Goal: Task Accomplishment & Management: Use online tool/utility

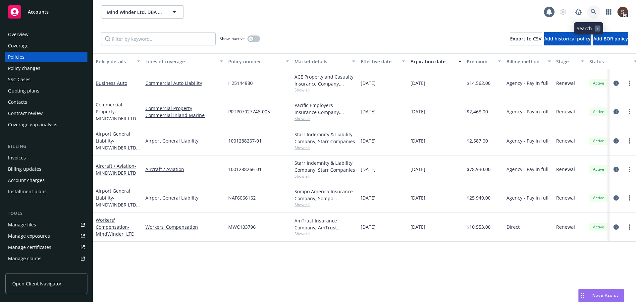
click at [591, 8] on link at bounding box center [593, 11] width 13 height 13
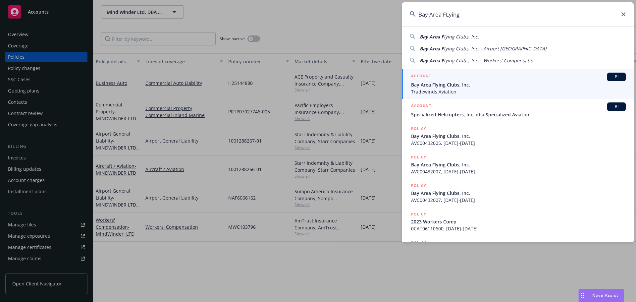
type input "Bay Area FLying"
click at [425, 86] on span "Bay Area Flying Clubs, Inc." at bounding box center [518, 84] width 215 height 7
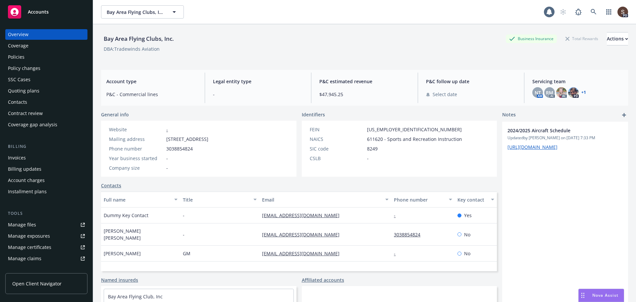
click at [32, 225] on div "Manage files" at bounding box center [22, 224] width 28 height 11
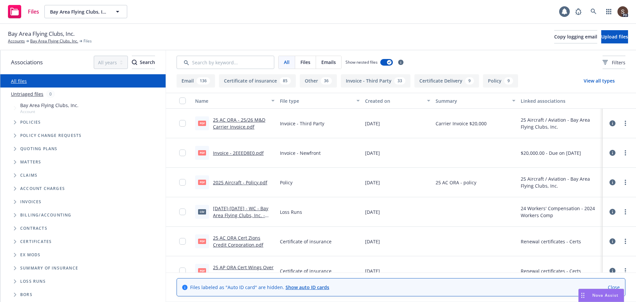
click at [15, 121] on icon "Tree Example" at bounding box center [15, 122] width 3 height 4
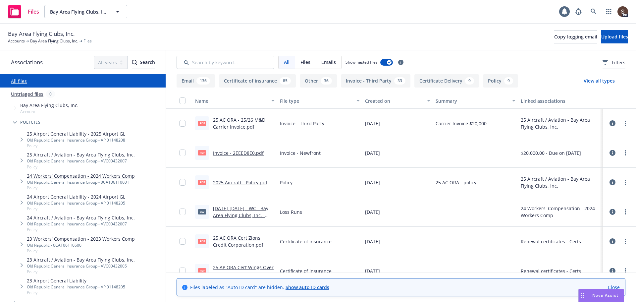
click at [91, 153] on link "25 Aircraft / Aviation - Bay Area Flying Clubs, Inc." at bounding box center [81, 154] width 108 height 7
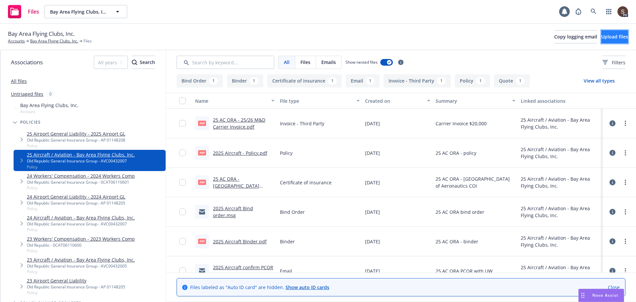
click at [601, 39] on button "Upload files" at bounding box center [614, 36] width 27 height 13
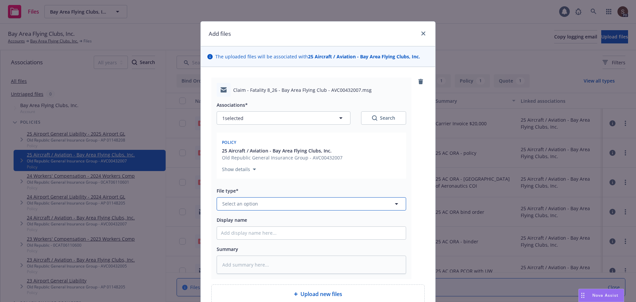
click at [260, 200] on button "Select an option" at bounding box center [311, 203] width 189 height 13
type input "first"
click at [263, 189] on div "First Notice of Loss" at bounding box center [245, 185] width 48 height 10
click at [264, 231] on input "Display name" at bounding box center [311, 232] width 189 height 13
type textarea "x"
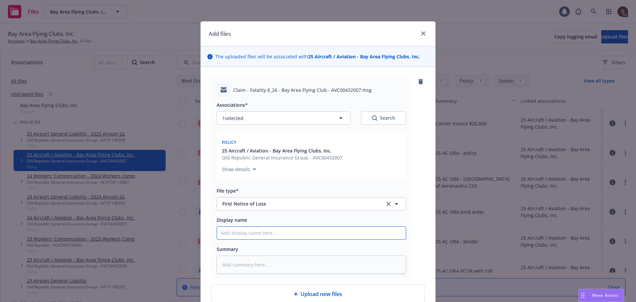
type input "2"
type textarea "x"
type input "20"
type textarea "x"
type input "202"
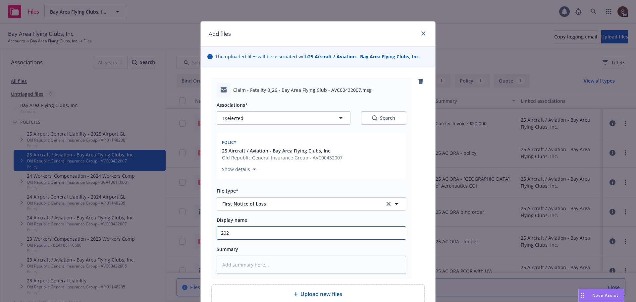
type textarea "x"
type input "2025"
type textarea "x"
type input "2025"
type textarea "x"
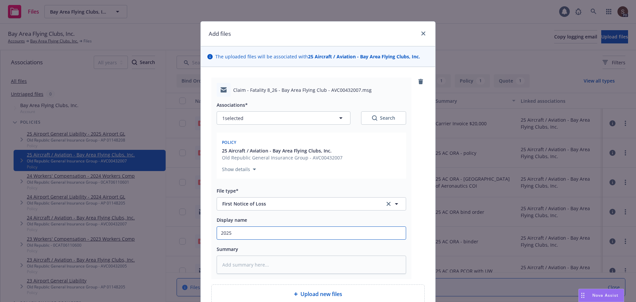
type input "2025 A"
type textarea "x"
type input "2025 Ai"
type textarea "x"
type input "2025 Air"
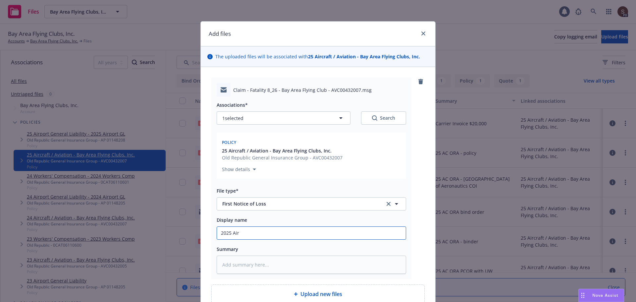
type textarea "x"
type input "2025 Airc"
type textarea "x"
type input "2025 Aircr"
type textarea "x"
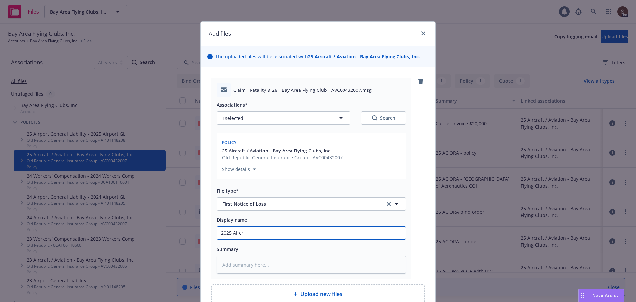
type input "2025 Aircra"
type textarea "x"
type input "2025 Aircraf"
type textarea "x"
type input "2025 Aircraft"
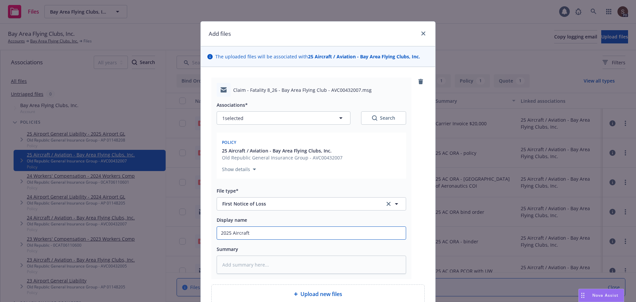
type textarea "x"
type input "2025 Aircraft"
type textarea "x"
type input "2025 Aircraft -"
type textarea "x"
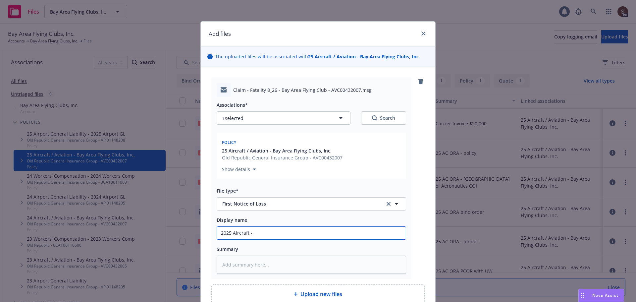
type input "2025 Aircraft -"
type textarea "x"
type input "2025 Aircraft - F"
type textarea "x"
type input "2025 Aircraft - Fi"
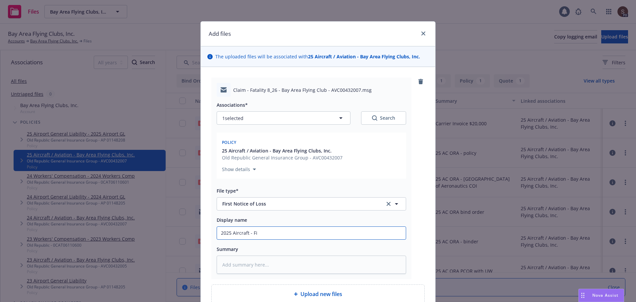
type textarea "x"
type input "2025 Aircraft - Fir"
type textarea "x"
type input "2025 Aircraft - Firs"
type textarea "x"
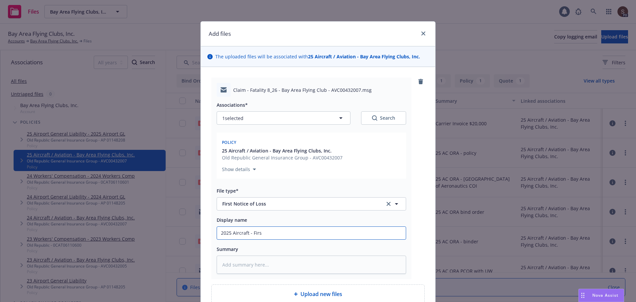
type input "2025 Aircraft - First"
type textarea "x"
type input "2025 Aircraft - First"
type textarea "x"
type input "2025 Aircraft - First N"
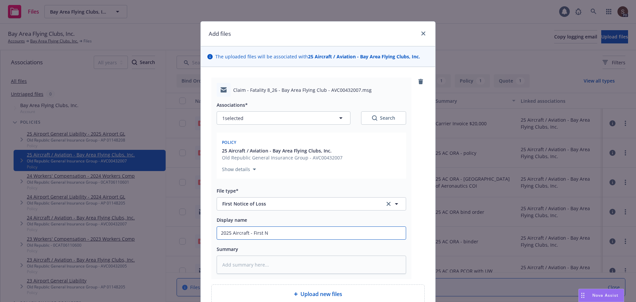
type textarea "x"
type input "2025 Aircraft - First Not"
type textarea "x"
type input "2025 Aircraft - First Noti"
type textarea "x"
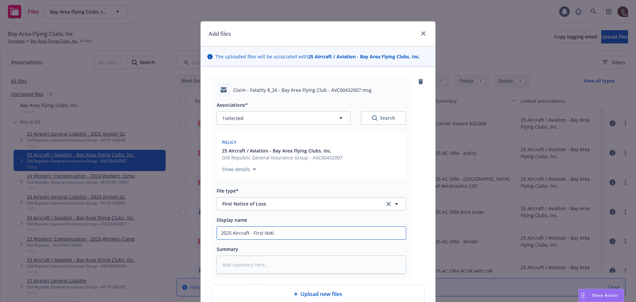
type input "2025 Aircraft - First Notic"
type textarea "x"
type input "2025 Aircraft - First Notice"
type textarea "x"
type input "2025 Aircraft - First Notice"
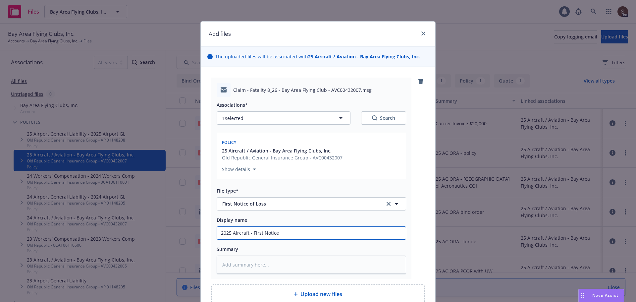
type textarea "x"
type input "2025 Aircraft - First Notice o"
type textarea "x"
type input "2025 Aircraft - First Notice of"
type textarea "x"
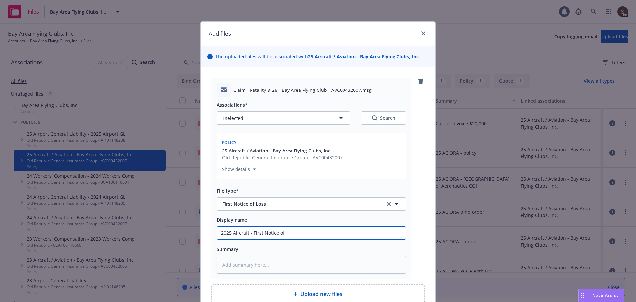
type input "2025 Aircraft - First Notice of"
type textarea "x"
type input "2025 Aircraft - First Notice of l"
type textarea "x"
type input "2025 Aircraft - First Notice of lo"
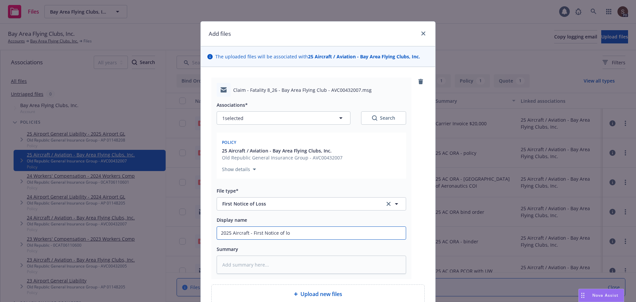
type textarea "x"
type input "2025 Aircraft - First Notice of los"
type textarea "x"
type input "2025 Aircraft - First Notice of loss"
type textarea "x"
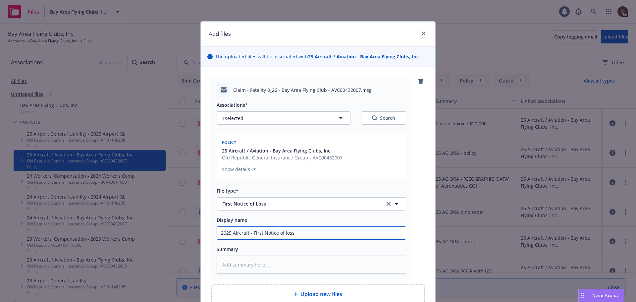
type input "2025 Aircraft - First Notice of loss"
type textarea "x"
type input "2025 Aircraft - First Notice of loss t"
type textarea "x"
type input "2025 Aircraft - First Notice of loss to"
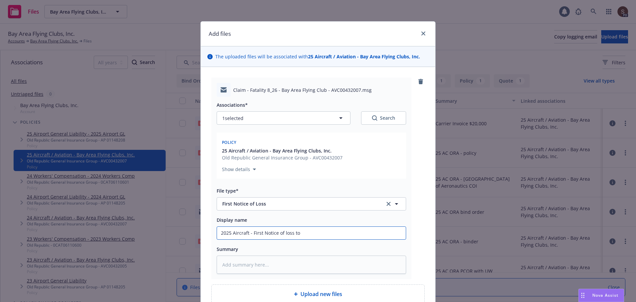
type textarea "x"
type input "2025 Aircraft - First Notice of loss to"
type textarea "x"
type input "2025 Aircraft - First Notice of loss to c"
type textarea "x"
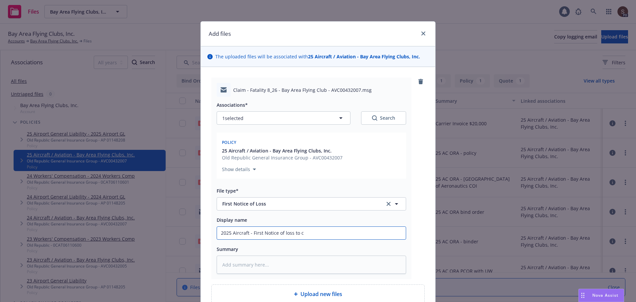
type input "2025 Aircraft - First Notice of loss to ca"
type textarea "x"
type input "2025 Aircraft - First Notice of loss to car"
type textarea "x"
type input "2025 Aircraft - First Notice of loss to carr"
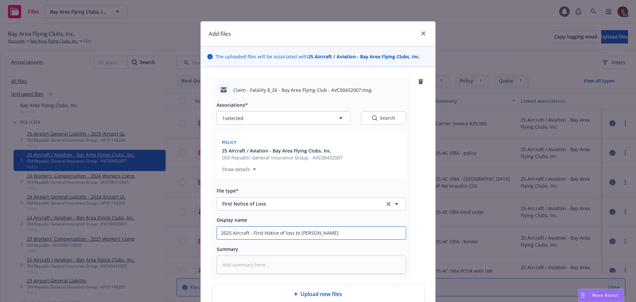
type textarea "x"
type input "2025 Aircraft - First Notice of loss to carri"
type textarea "x"
type input "2025 Aircraft - First Notice of loss to carrie"
type textarea "x"
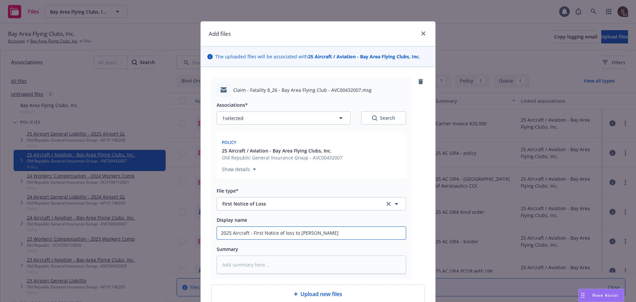
type input "2025 Aircraft - First Notice of loss to carrier"
type textarea "x"
type input "2025 Aircraft - First Notice of loss to carrier"
type textarea "x"
type input "2025 Aircraft - First Notice of loss to carrier -"
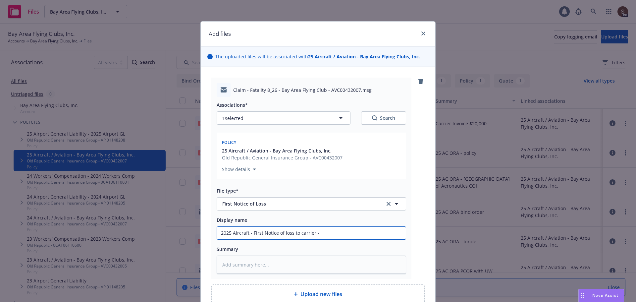
type textarea "x"
type input "2025 Aircraft - First Notice of loss to carrier -"
type textarea "x"
type input "2025 Aircraft - First Notice of loss to carrier - N"
type textarea "x"
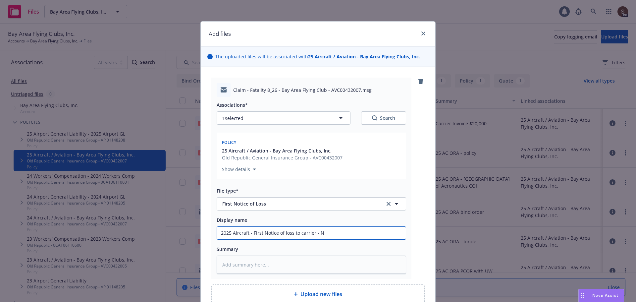
type input "2025 Aircraft - First Notice of loss to carrier - N5"
type textarea "x"
type input "2025 Aircraft - First Notice of loss to carrier - N52"
type textarea "x"
type input "2025 Aircraft - First Notice of loss to carrier - N520"
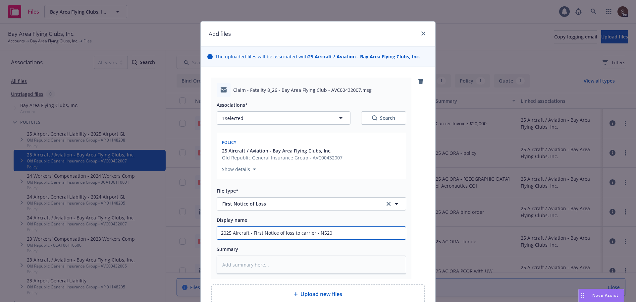
type textarea "x"
type input "2025 Aircraft - First Notice of loss to carrier - N5203"
type textarea "x"
drag, startPoint x: 251, startPoint y: 232, endPoint x: 333, endPoint y: 240, distance: 82.8
click at [333, 240] on div "Associations* 1 selected Search Policy 25 Aircraft / Aviation - Bay Area Flying…" at bounding box center [311, 185] width 189 height 177
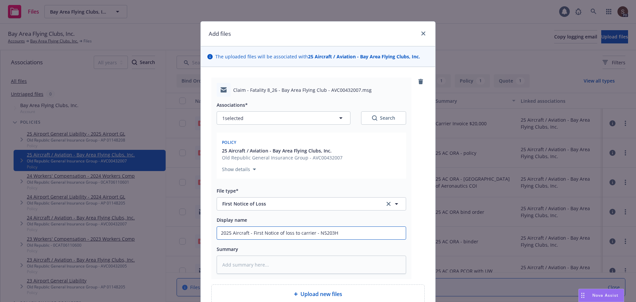
type input "2025 Aircraft - First Notice of loss to carrier - N5203H"
click at [227, 265] on textarea at bounding box center [311, 264] width 189 height 18
type textarea "x"
type textarea "2"
type textarea "x"
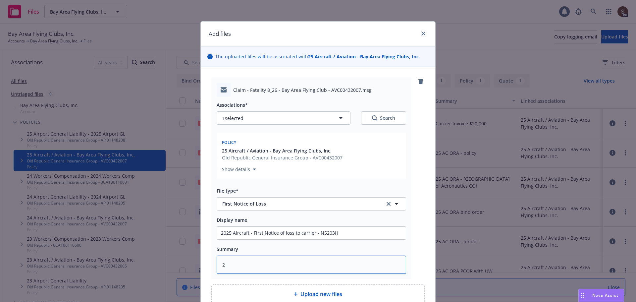
type textarea "25"
type textarea "x"
type textarea "25"
type textarea "x"
type textarea "25 A"
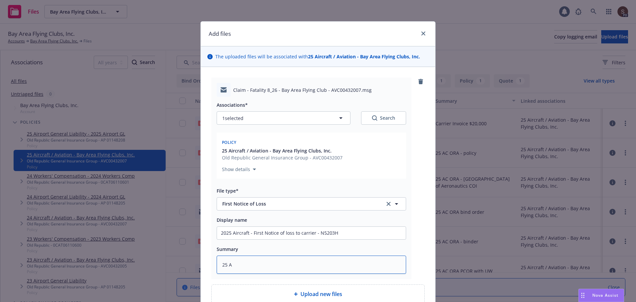
type textarea "x"
type textarea "25 AC"
type textarea "x"
type textarea "25 AC O"
type textarea "x"
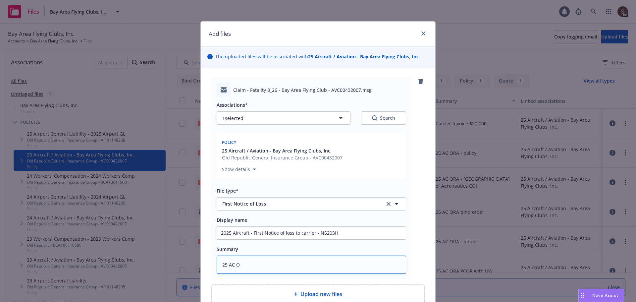
type textarea "25 AC OR"
type textarea "x"
type textarea "25 AC ORA"
type textarea "x"
type textarea "25 AC ORA"
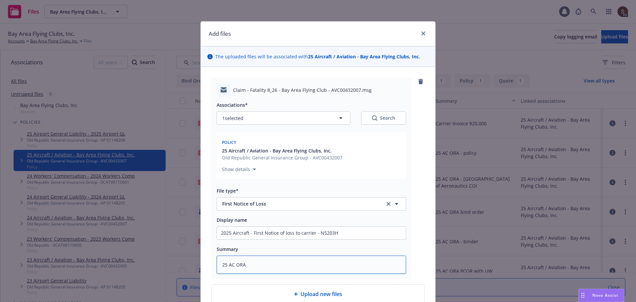
paste textarea "First Notice of loss to carrier - N5203H"
type textarea "x"
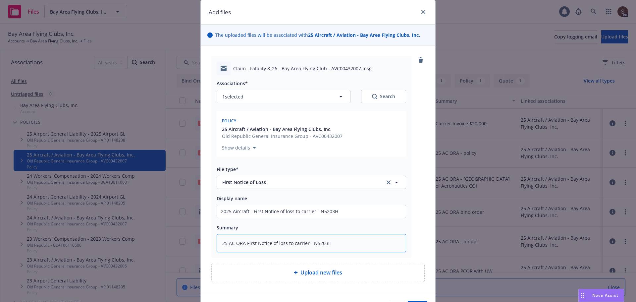
scroll to position [33, 0]
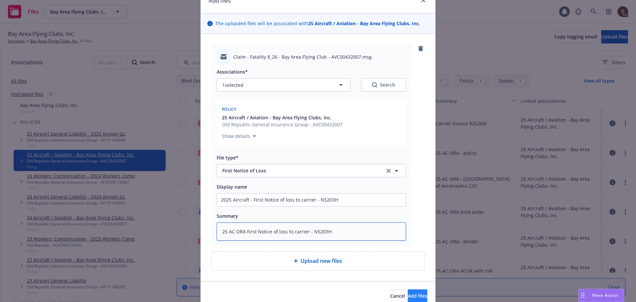
type textarea "25 AC ORA First Notice of loss to carrier - N5203H"
click at [415, 296] on button "Add files" at bounding box center [418, 295] width 20 height 13
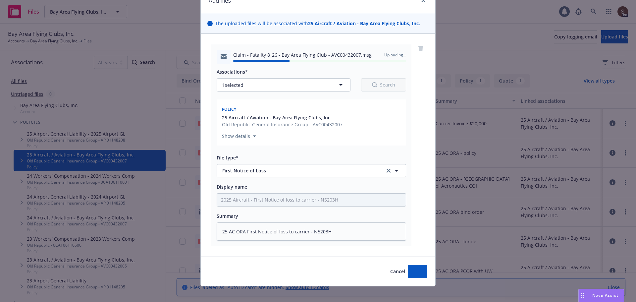
type textarea "x"
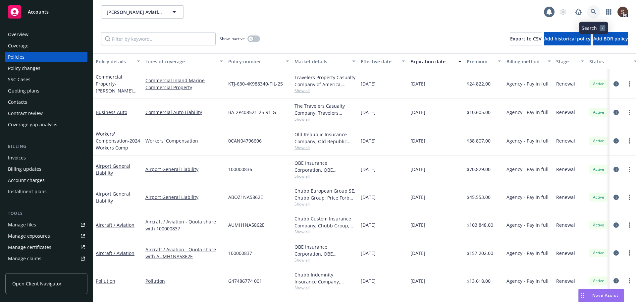
click at [590, 15] on link at bounding box center [593, 11] width 13 height 13
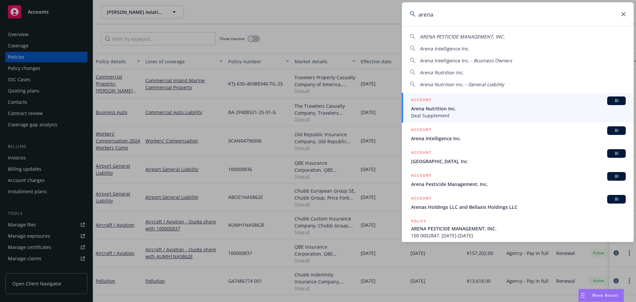
click at [482, 35] on span "ARENA PESTICIDE MANAGEMENT, INC." at bounding box center [461, 36] width 85 height 6
type input "ARENA PESTICIDE MANAGEMENT, INC."
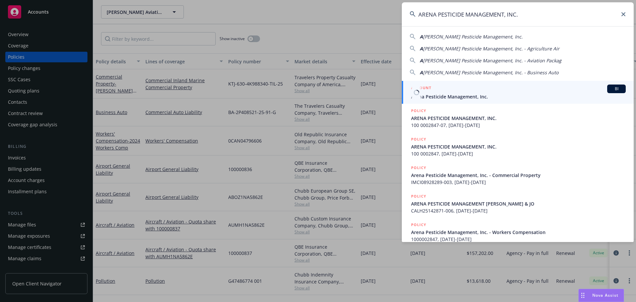
click at [438, 93] on div "ACCOUNT BI" at bounding box center [518, 88] width 215 height 9
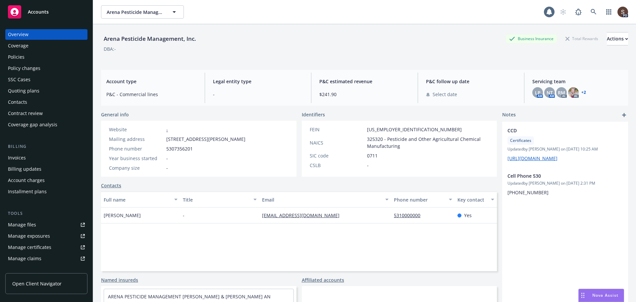
click at [27, 57] on div "Policies" at bounding box center [46, 57] width 77 height 11
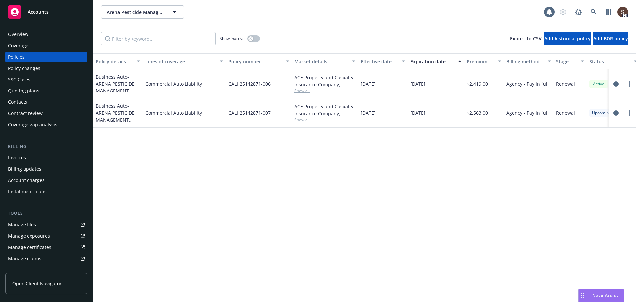
click at [22, 99] on div "Contacts" at bounding box center [17, 102] width 19 height 11
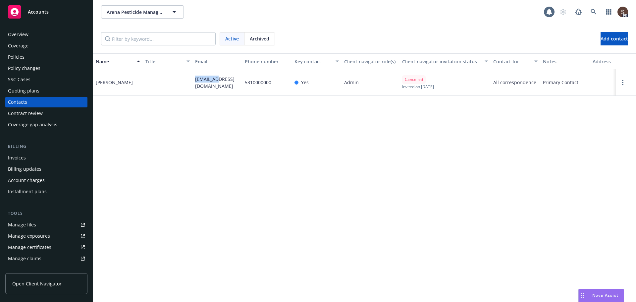
drag, startPoint x: 194, startPoint y: 77, endPoint x: 218, endPoint y: 82, distance: 24.4
click at [218, 82] on div "54stocker@gmail.com" at bounding box center [217, 82] width 50 height 26
drag, startPoint x: 195, startPoint y: 124, endPoint x: 183, endPoint y: 105, distance: 22.8
click at [195, 124] on div "Name Title Email Phone number Key contact Client navigator role(s) Client navig…" at bounding box center [364, 177] width 543 height 248
drag, startPoint x: 194, startPoint y: 78, endPoint x: 209, endPoint y: 84, distance: 15.7
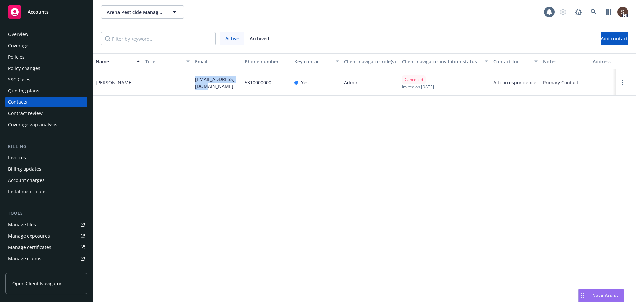
click at [209, 84] on div "54stocker@gmail.com" at bounding box center [217, 82] width 50 height 26
copy span "54stocker@gmail.com"
drag, startPoint x: 195, startPoint y: 78, endPoint x: 223, endPoint y: 84, distance: 28.7
click at [223, 84] on span "54stocker@gmail.com" at bounding box center [217, 82] width 44 height 14
copy span "54stocker@gmail.com"
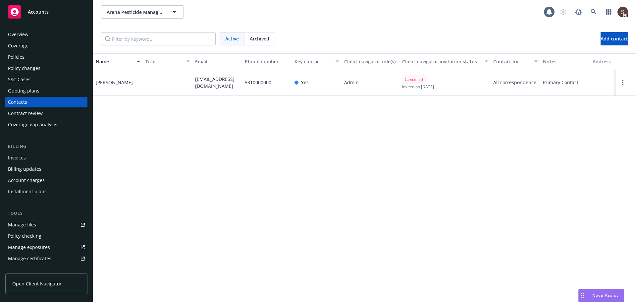
click at [16, 55] on div "Policies" at bounding box center [16, 57] width 17 height 11
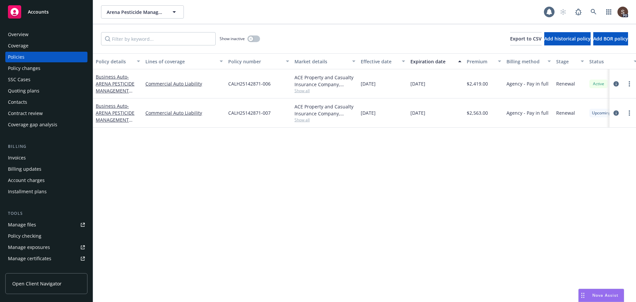
click at [27, 157] on div "Invoices" at bounding box center [46, 157] width 77 height 11
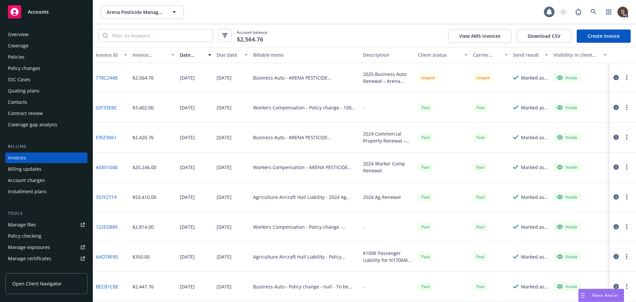
click at [623, 75] on button "button" at bounding box center [626, 77] width 8 height 8
click at [560, 159] on link "Download invoice PDF" at bounding box center [583, 157] width 84 height 13
click at [33, 222] on div "Manage files" at bounding box center [22, 224] width 28 height 11
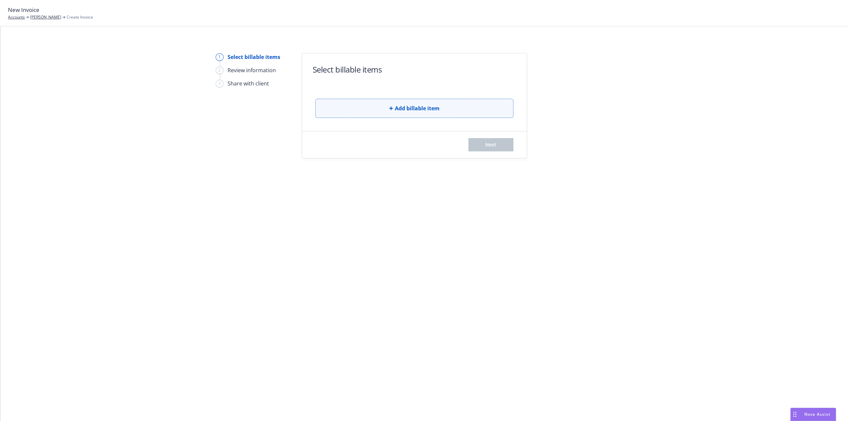
click at [357, 110] on button "Add billable item" at bounding box center [414, 108] width 198 height 19
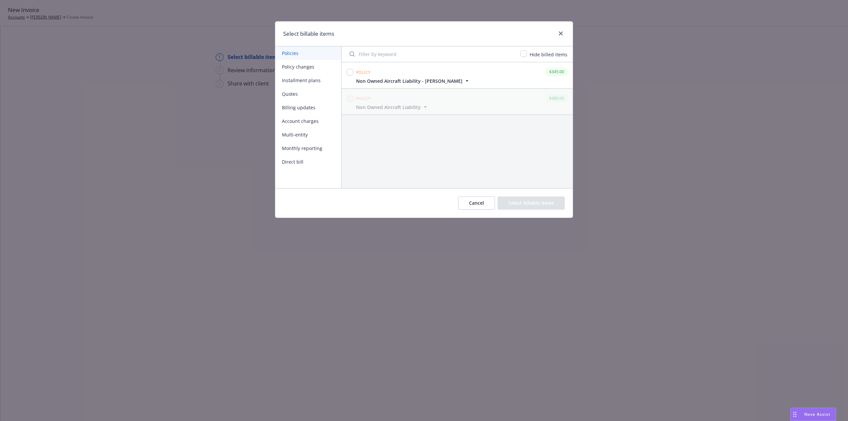
click at [286, 67] on button "Policy changes" at bounding box center [308, 67] width 66 height 14
click at [296, 103] on button "Billing updates" at bounding box center [308, 108] width 66 height 14
click at [294, 68] on button "Policy changes" at bounding box center [308, 67] width 66 height 14
click at [294, 65] on button "Policy changes" at bounding box center [308, 67] width 66 height 14
click at [292, 54] on button "Policies" at bounding box center [308, 53] width 66 height 14
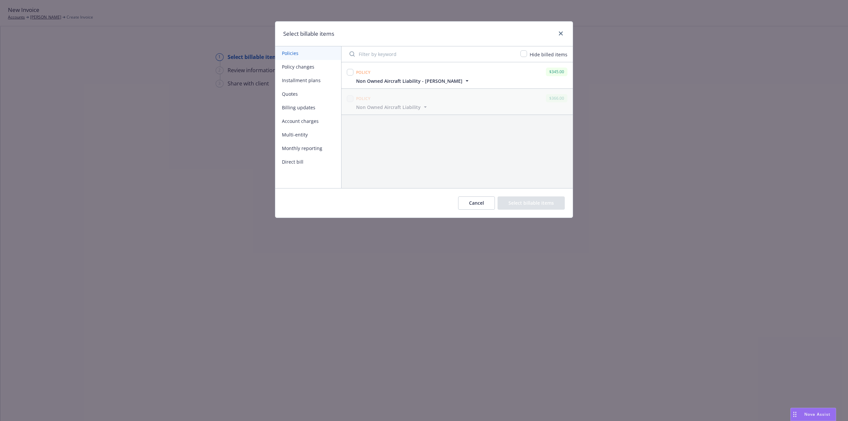
click at [490, 199] on button "Cancel" at bounding box center [476, 202] width 37 height 13
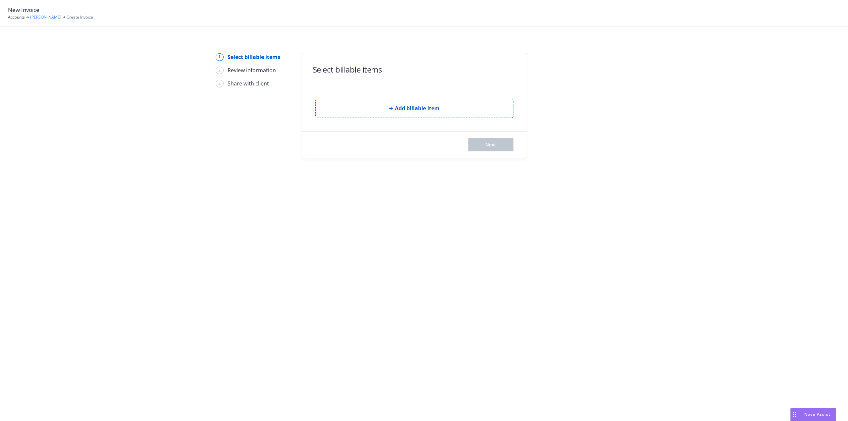
click at [41, 15] on link "Neville Morcom" at bounding box center [45, 17] width 31 height 6
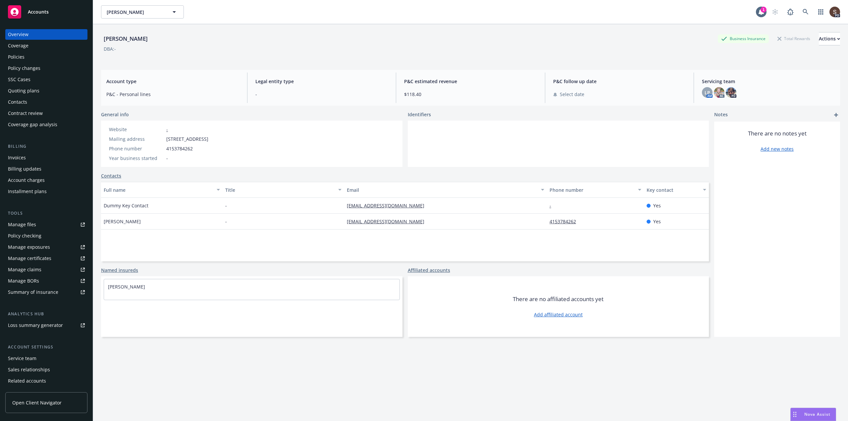
click at [20, 53] on div "Policies" at bounding box center [16, 57] width 17 height 11
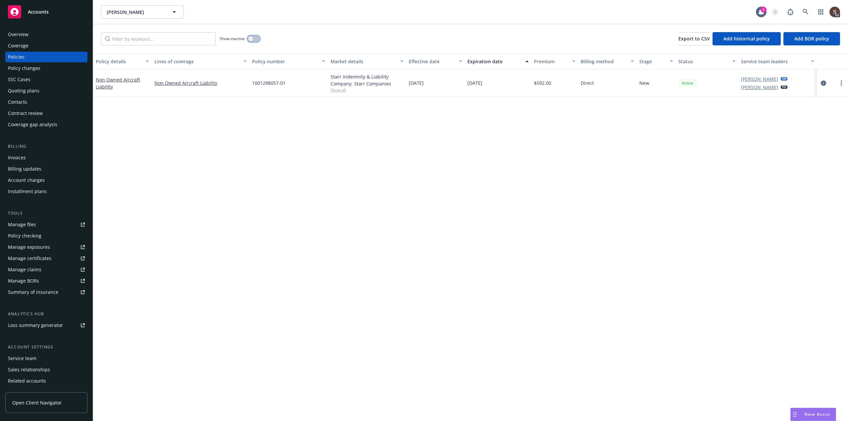
click at [256, 39] on button "button" at bounding box center [253, 38] width 13 height 7
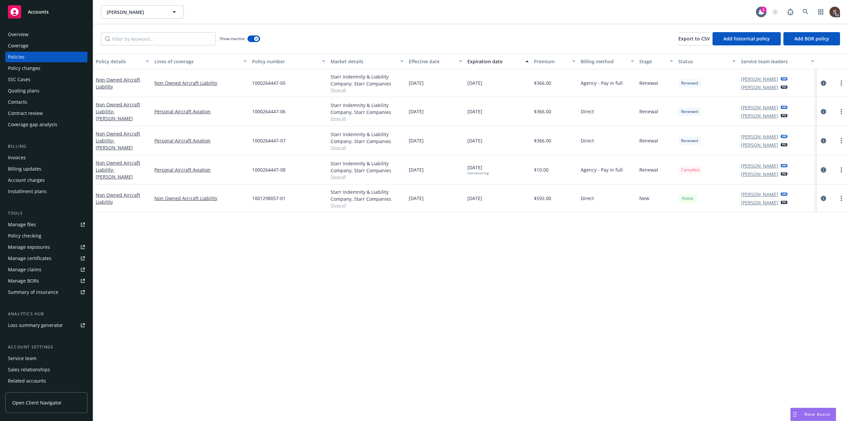
click at [822, 169] on icon "circleInformation" at bounding box center [822, 169] width 5 height 5
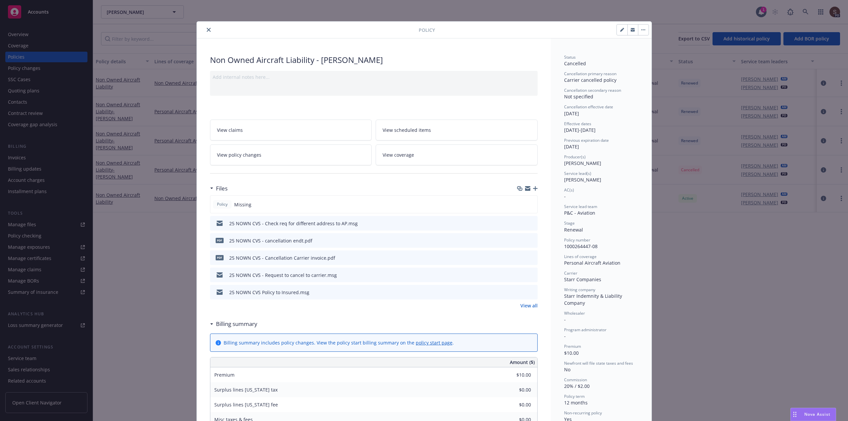
click at [304, 160] on link "View policy changes" at bounding box center [291, 154] width 162 height 21
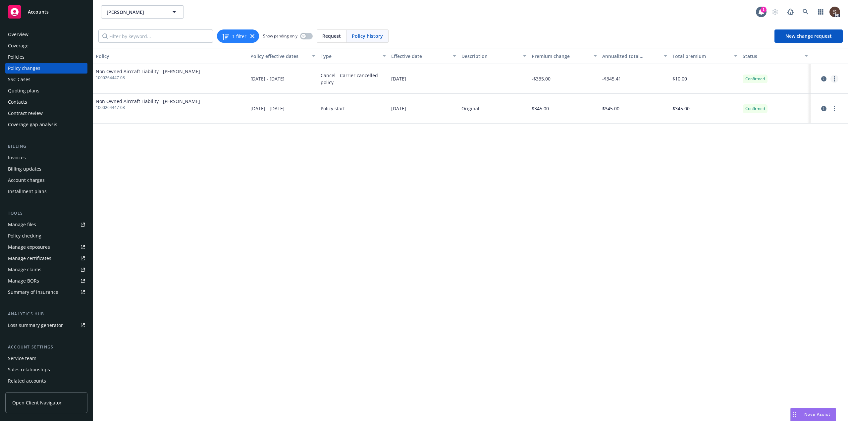
click at [833, 79] on icon "more" at bounding box center [833, 78] width 1 height 5
click at [762, 131] on link "Edit billing info" at bounding box center [781, 131] width 114 height 13
select select "CA"
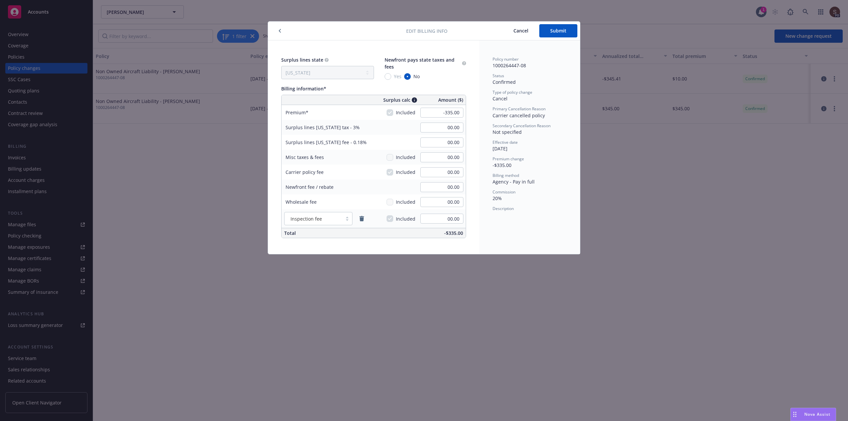
click at [279, 30] on icon "button" at bounding box center [279, 31] width 3 height 4
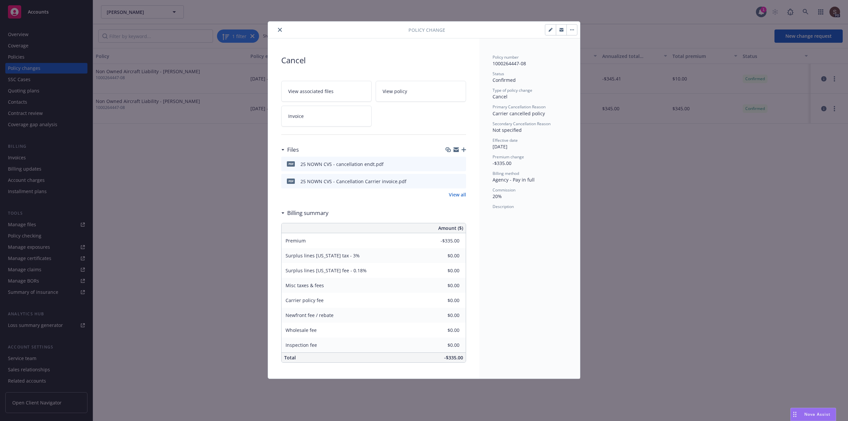
click at [548, 29] on button "button" at bounding box center [550, 29] width 11 height 11
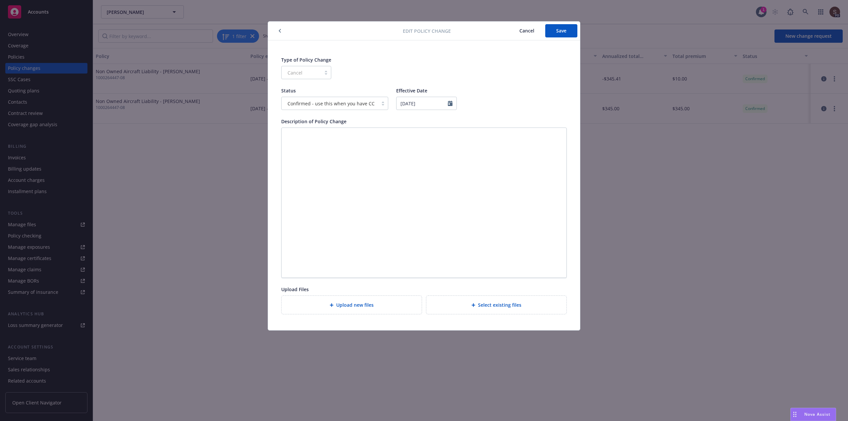
click at [522, 29] on span "Cancel" at bounding box center [526, 30] width 15 height 6
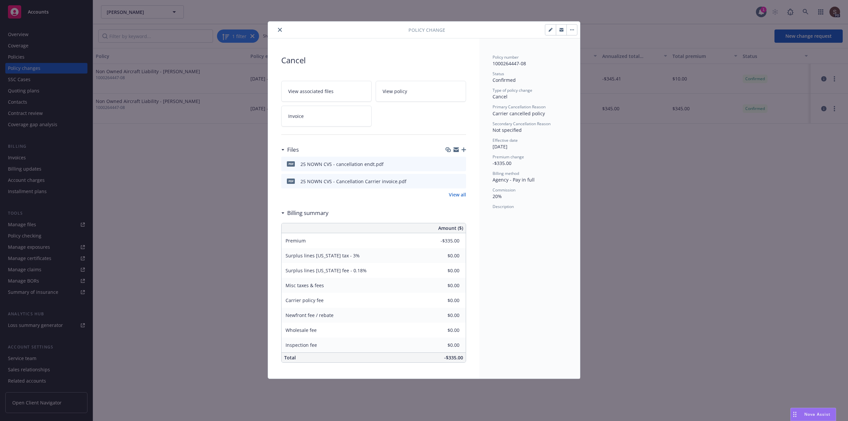
click at [279, 30] on icon "close" at bounding box center [280, 30] width 4 height 4
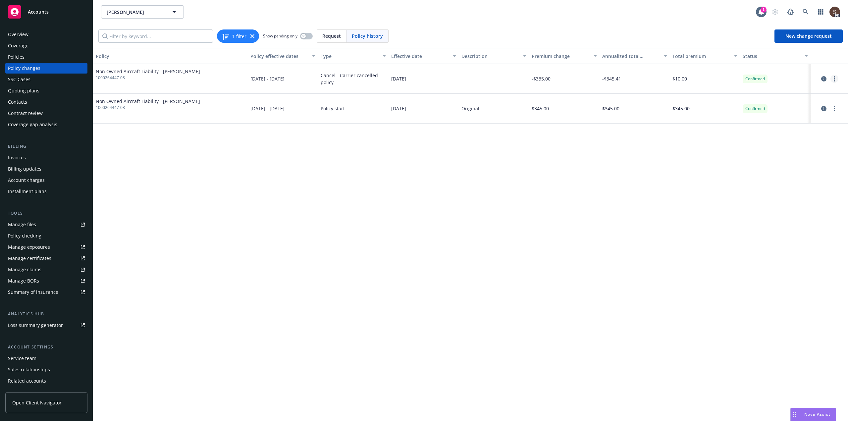
click at [835, 79] on icon "more" at bounding box center [833, 78] width 1 height 5
click at [776, 117] on link "Edit/Rescind policy change" at bounding box center [781, 118] width 114 height 13
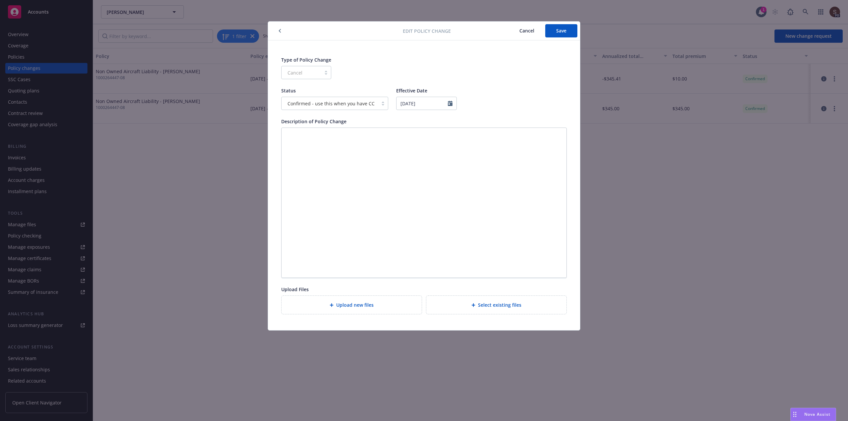
click at [279, 30] on icon "button" at bounding box center [280, 31] width 2 height 4
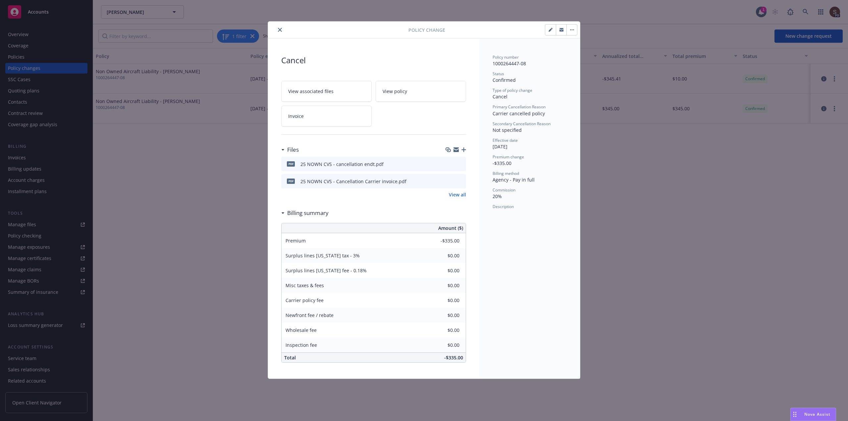
click at [548, 31] on button "button" at bounding box center [550, 29] width 11 height 11
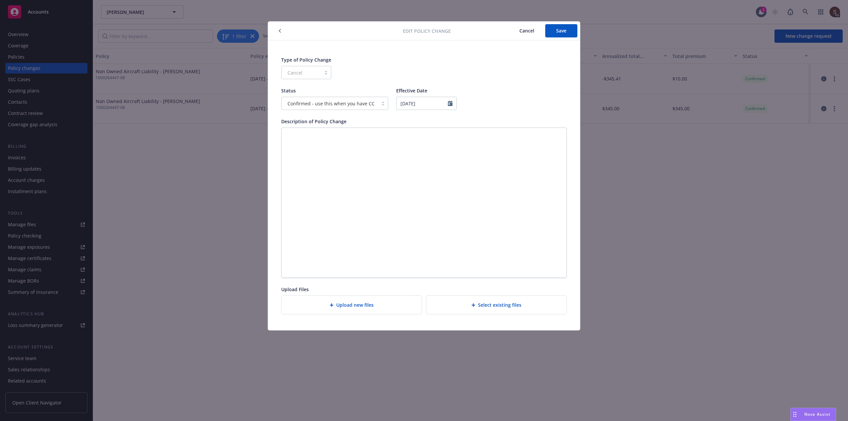
drag, startPoint x: 278, startPoint y: 29, endPoint x: 318, endPoint y: 54, distance: 46.4
click at [278, 29] on button "button" at bounding box center [280, 31] width 8 height 8
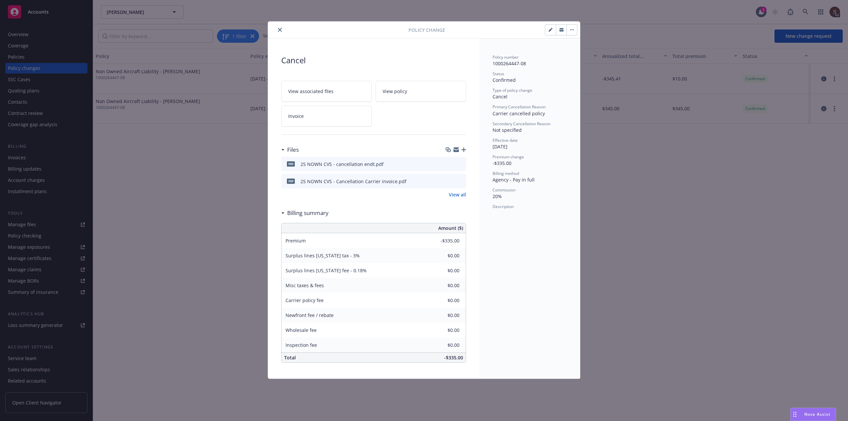
click at [279, 28] on icon "close" at bounding box center [280, 30] width 4 height 4
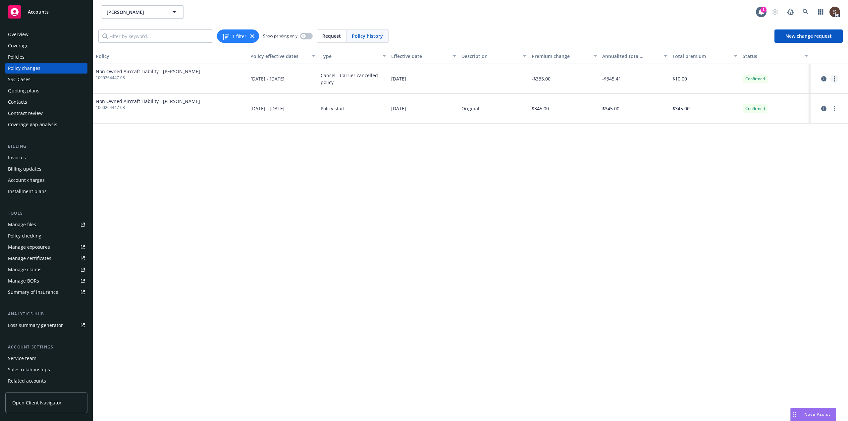
click at [833, 76] on link "more" at bounding box center [834, 79] width 8 height 8
click at [796, 120] on link "Edit/Rescind policy change" at bounding box center [781, 118] width 114 height 13
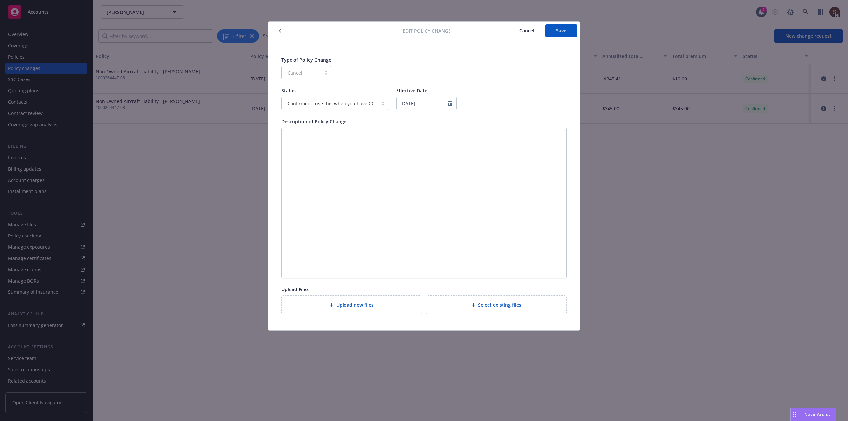
click at [323, 73] on div "Cancel" at bounding box center [306, 72] width 50 height 13
click at [380, 104] on div at bounding box center [383, 103] width 10 height 5
click at [515, 94] on div "Status Confirmed - use this when you have CC Effective Date [DATE]" at bounding box center [423, 98] width 285 height 23
click at [517, 33] on button "Cancel" at bounding box center [526, 30] width 37 height 13
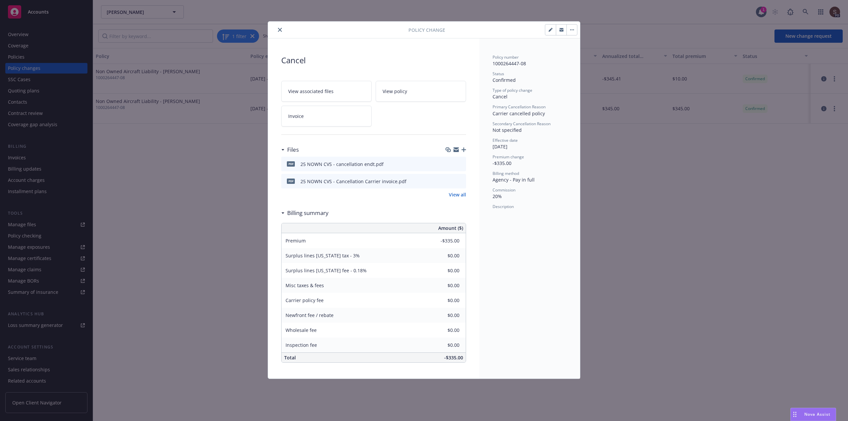
click at [277, 29] on button "close" at bounding box center [280, 30] width 8 height 8
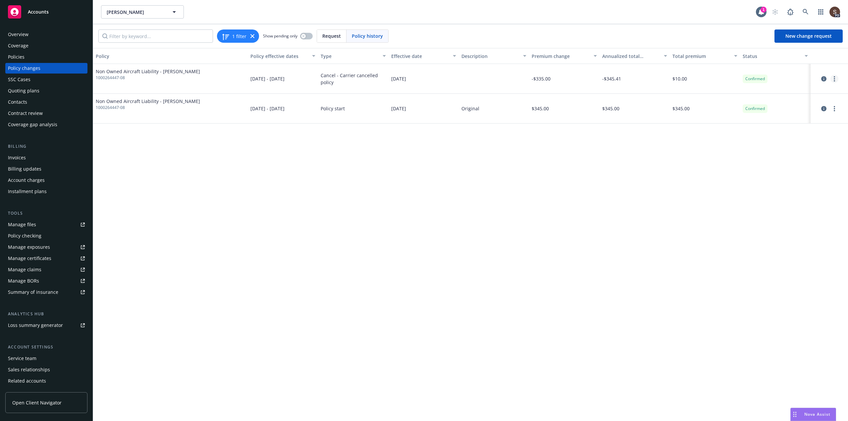
click at [831, 77] on link "more" at bounding box center [834, 79] width 8 height 8
click at [760, 133] on link "Edit billing info" at bounding box center [781, 131] width 114 height 13
select select "CA"
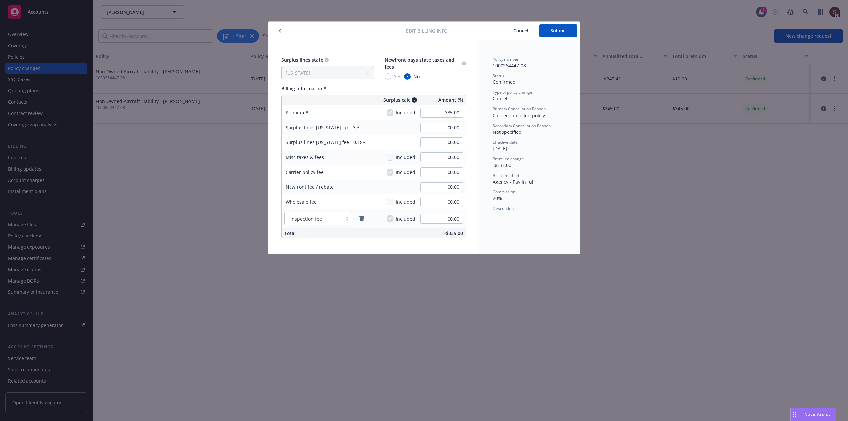
click at [444, 108] on div "-335.00" at bounding box center [442, 112] width 48 height 15
click at [440, 130] on input "00.00" at bounding box center [441, 127] width 43 height 10
click at [446, 116] on input "-335.00" at bounding box center [441, 113] width 43 height 10
type input "00.00"
click at [477, 123] on div "Surplus lines state No surplus lines state [US_STATE] [US_STATE] [US_STATE] [US…" at bounding box center [373, 147] width 211 height 214
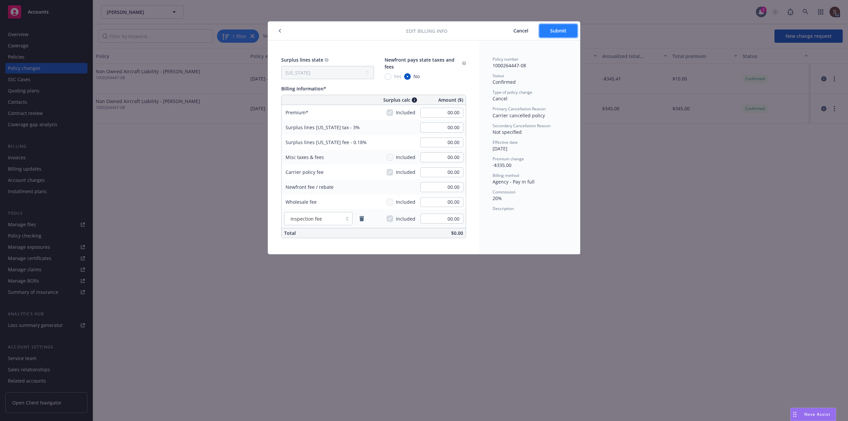
click at [553, 34] on button "Submit" at bounding box center [558, 30] width 38 height 13
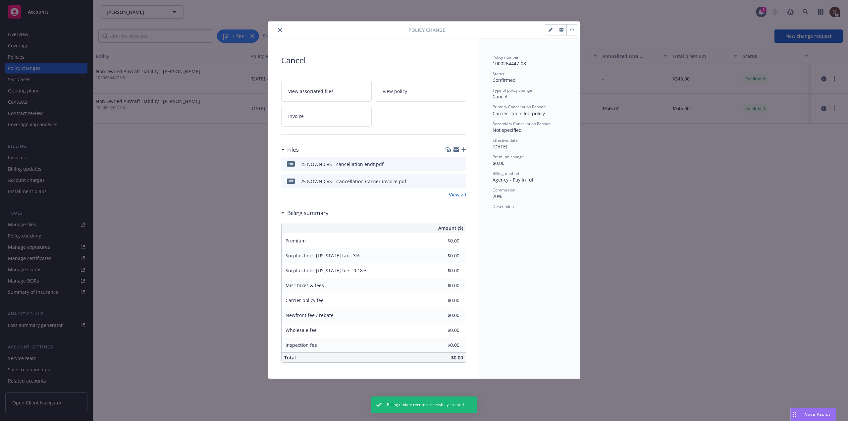
drag, startPoint x: 278, startPoint y: 30, endPoint x: 277, endPoint y: 42, distance: 12.3
click at [278, 30] on icon "close" at bounding box center [280, 30] width 4 height 4
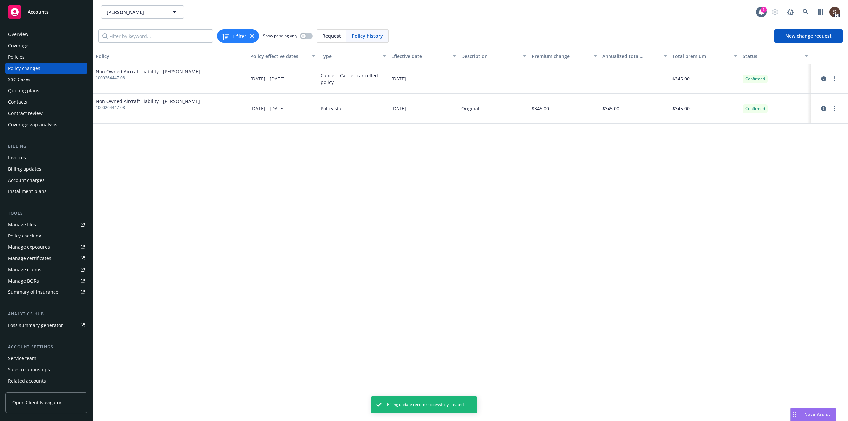
click at [19, 156] on div "Invoices" at bounding box center [17, 157] width 18 height 11
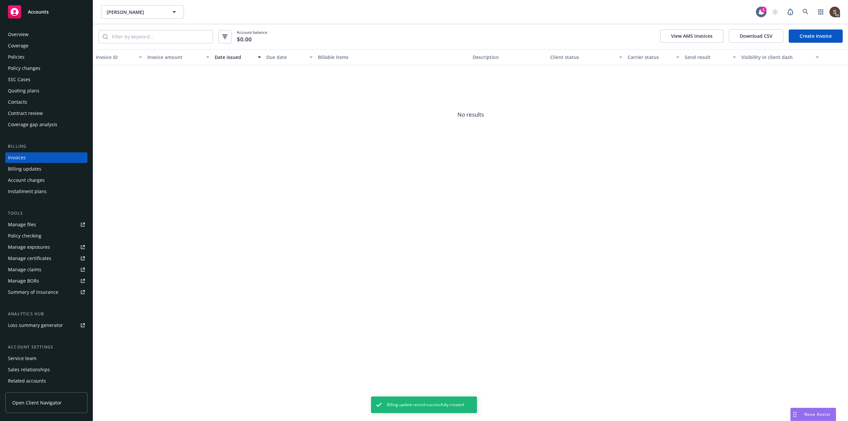
click at [814, 34] on link "Create Invoice" at bounding box center [815, 35] width 54 height 13
